Goal: Task Accomplishment & Management: Use online tool/utility

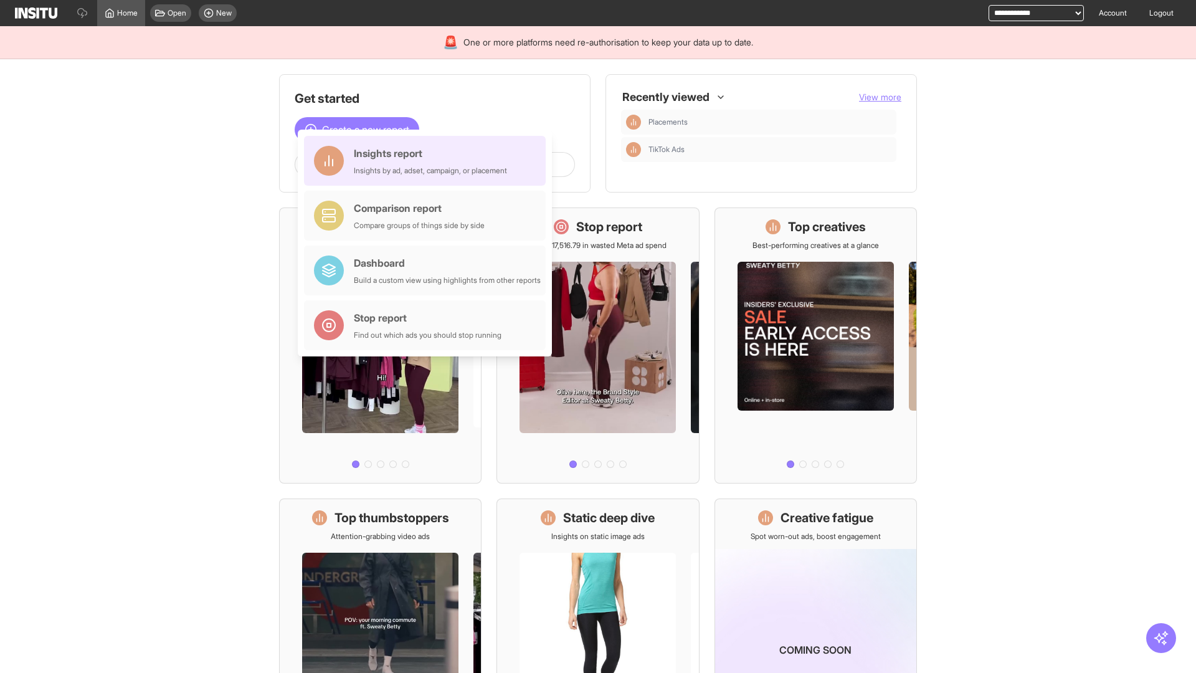
click at [428, 161] on div "Insights report Insights by ad, adset, campaign, or placement" at bounding box center [430, 161] width 153 height 30
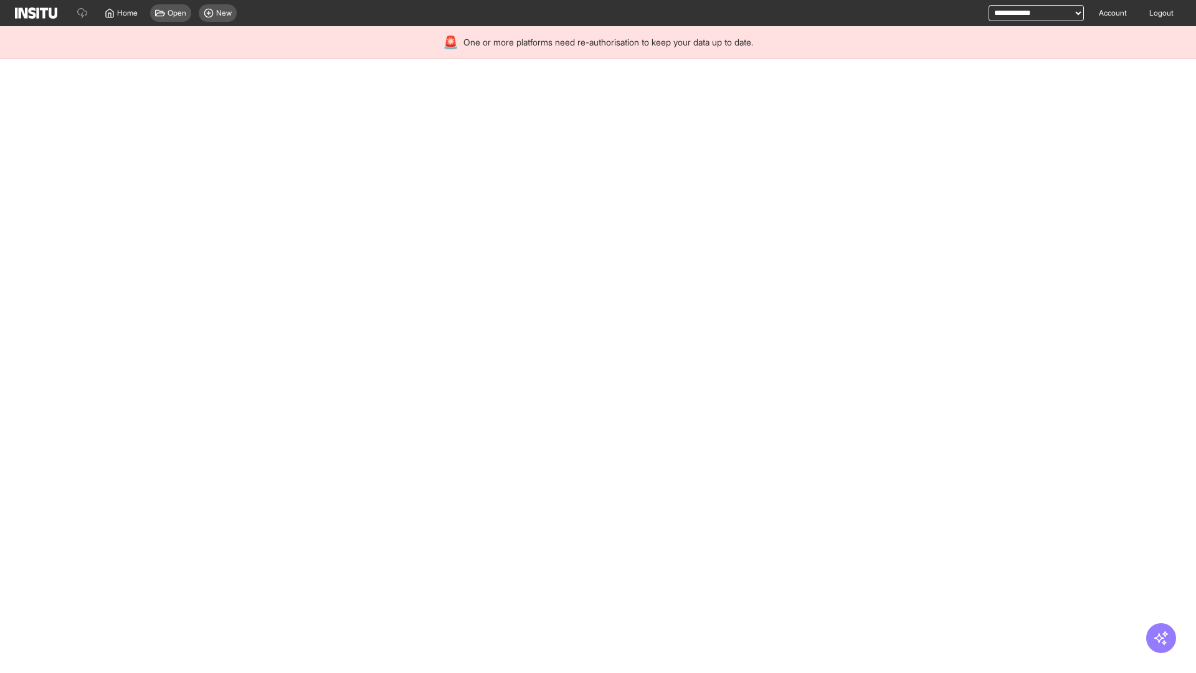
select select "**"
